Goal: Task Accomplishment & Management: Manage account settings

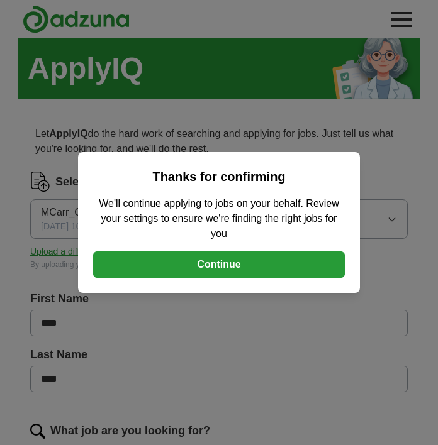
click at [261, 267] on button "Continue" at bounding box center [219, 265] width 252 height 26
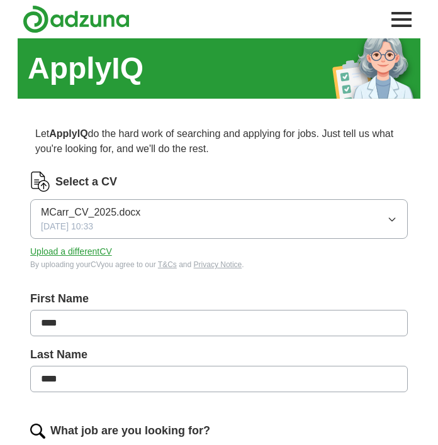
click at [394, 214] on icon "button" at bounding box center [392, 219] width 10 height 10
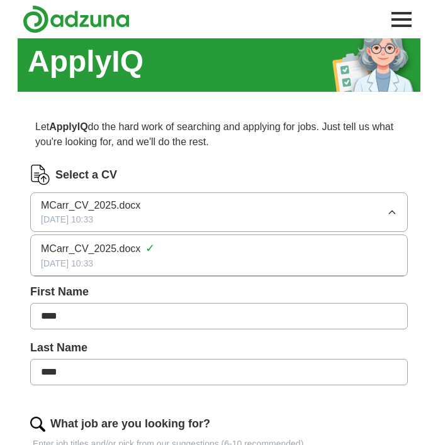
scroll to position [7, 0]
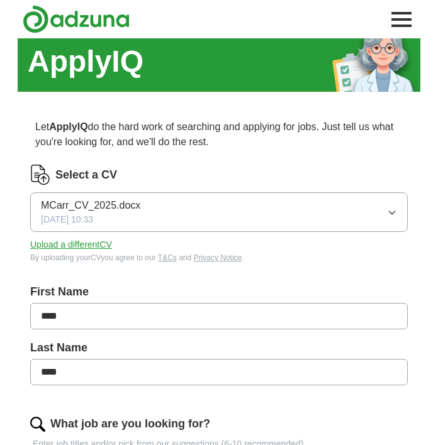
click at [82, 245] on button "Upload a different CV" at bounding box center [71, 244] width 82 height 13
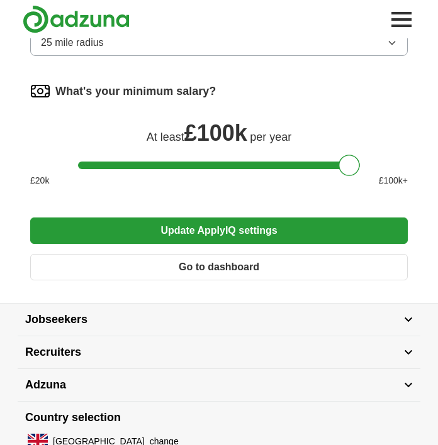
scroll to position [853, 0]
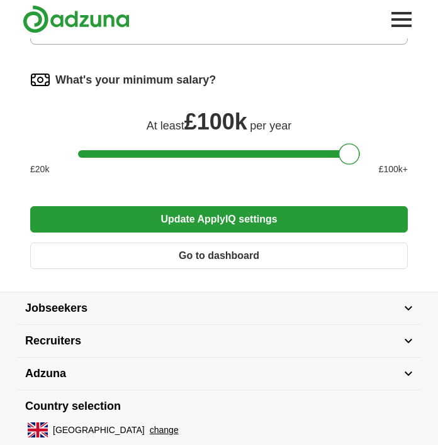
click at [285, 224] on button "Update ApplyIQ settings" at bounding box center [218, 219] width 377 height 26
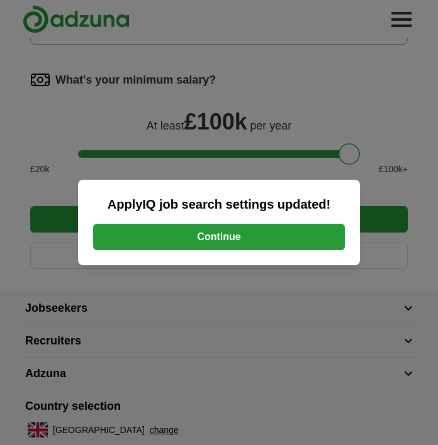
click at [272, 250] on button "Continue" at bounding box center [219, 237] width 252 height 26
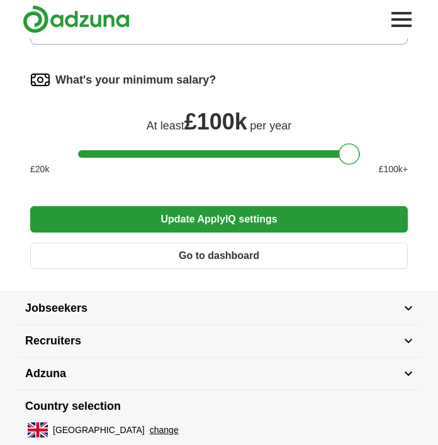
scroll to position [908, 0]
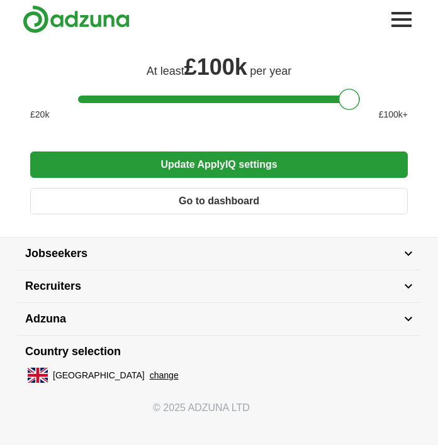
click at [236, 202] on button "Go to dashboard" at bounding box center [218, 201] width 377 height 26
